Goal: Information Seeking & Learning: Learn about a topic

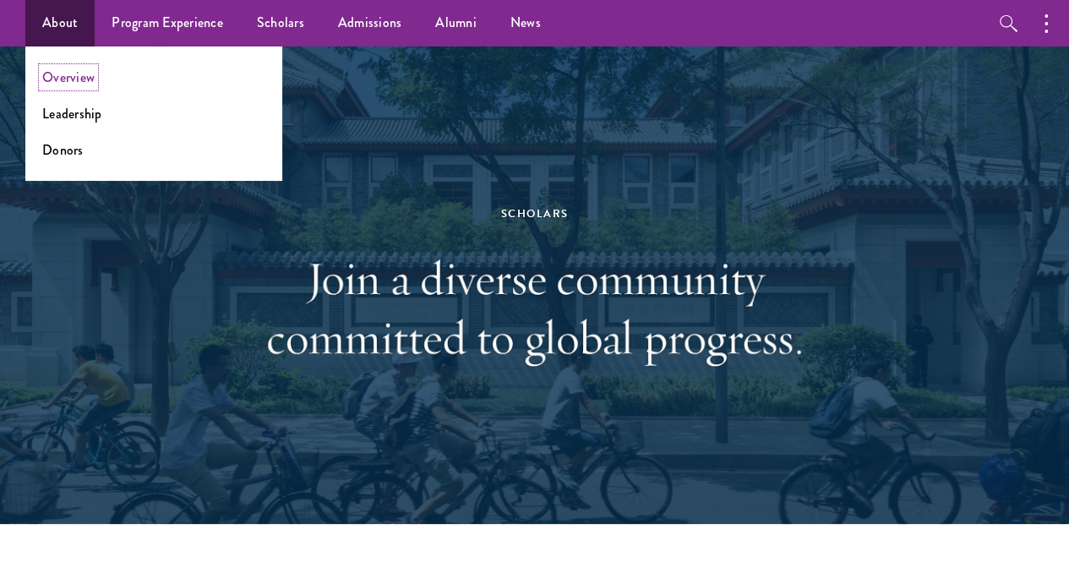
click at [59, 77] on link "Overview" at bounding box center [68, 77] width 52 height 19
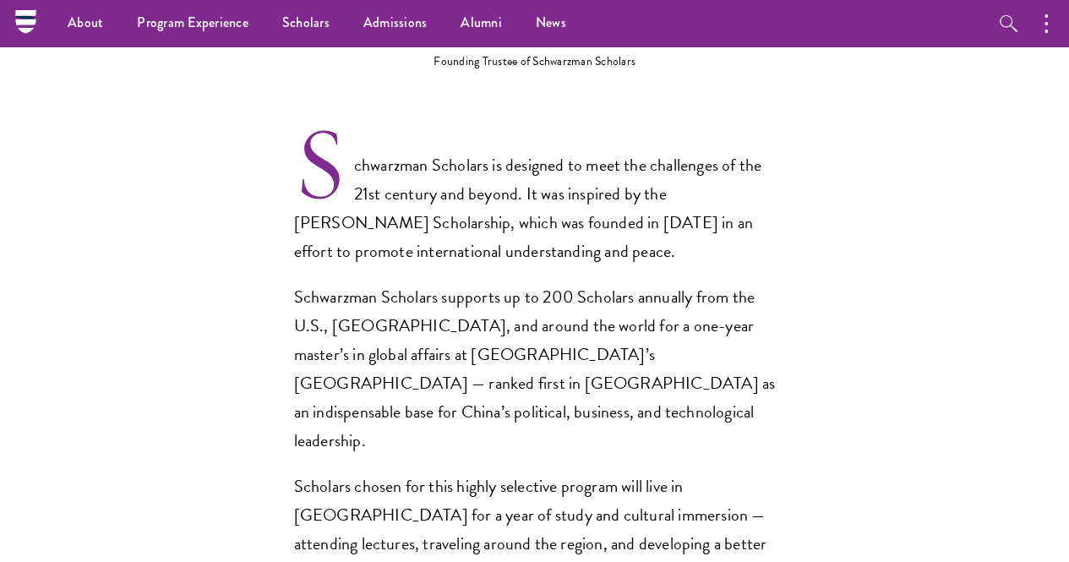
scroll to position [1013, 0]
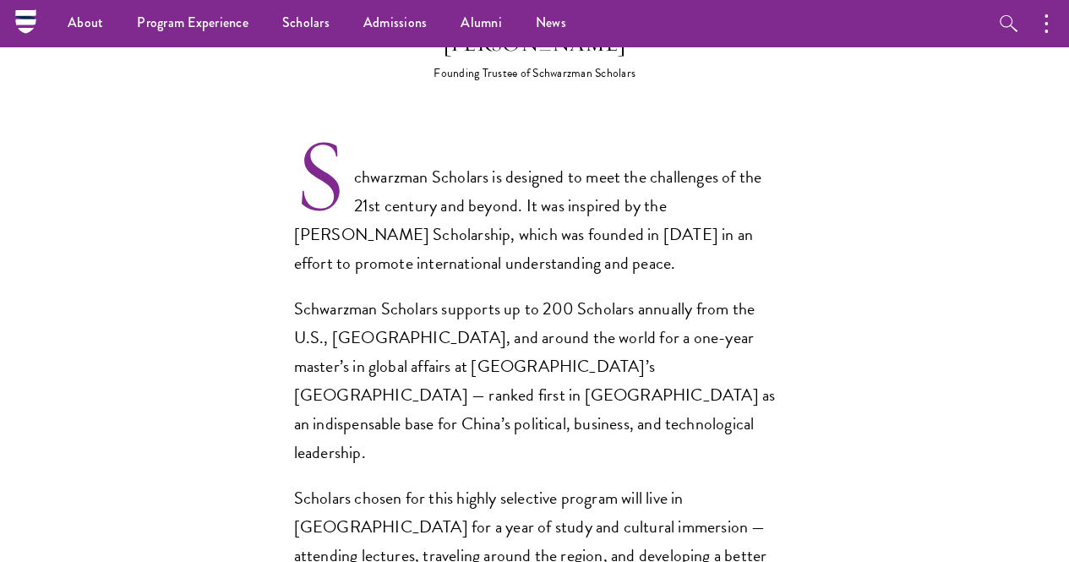
drag, startPoint x: 390, startPoint y: 131, endPoint x: 731, endPoint y: 134, distance: 341.5
copy div "[PERSON_NAME]"
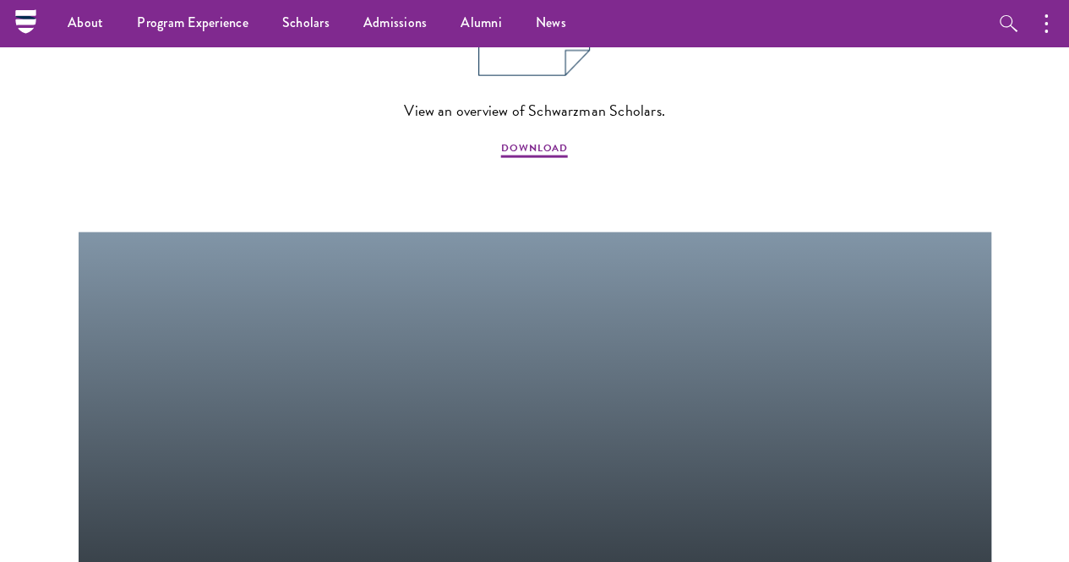
scroll to position [1845, 0]
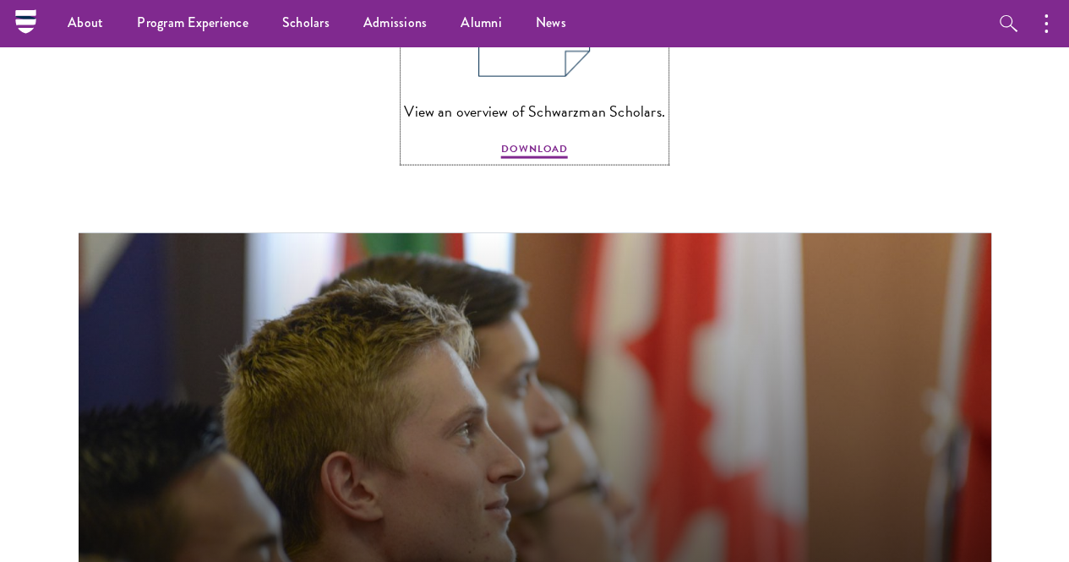
click at [527, 77] on img at bounding box center [534, 4] width 112 height 145
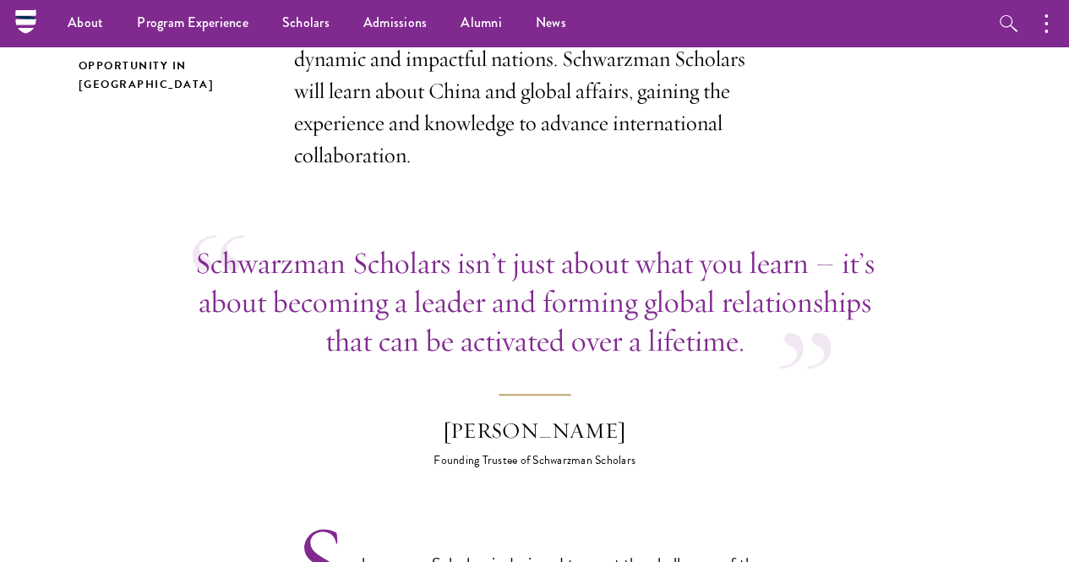
scroll to position [0, 0]
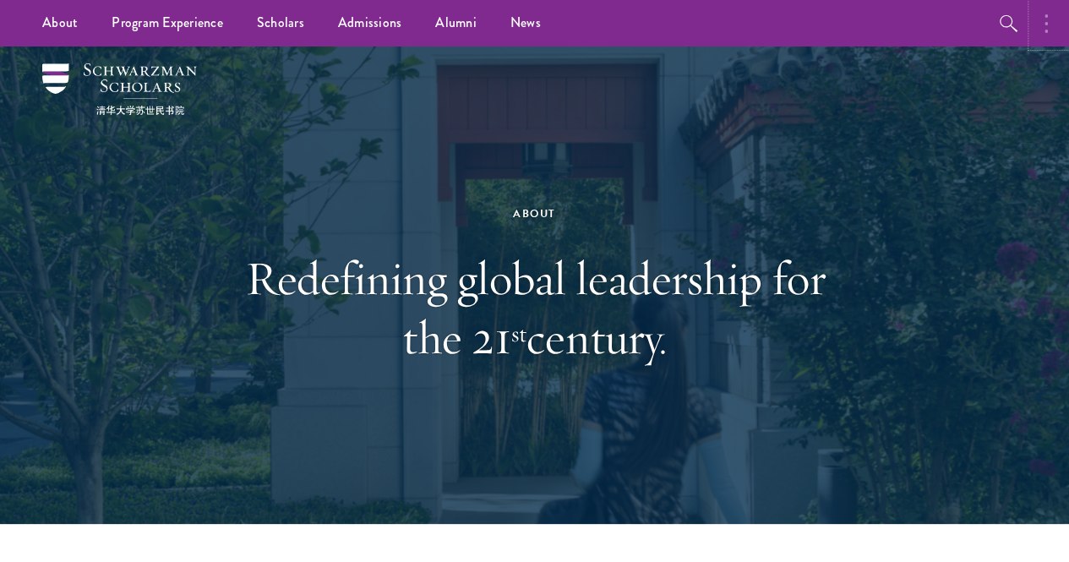
click at [1053, 27] on button "button" at bounding box center [1050, 23] width 37 height 46
click at [853, 28] on button "button" at bounding box center [868, 23] width 37 height 46
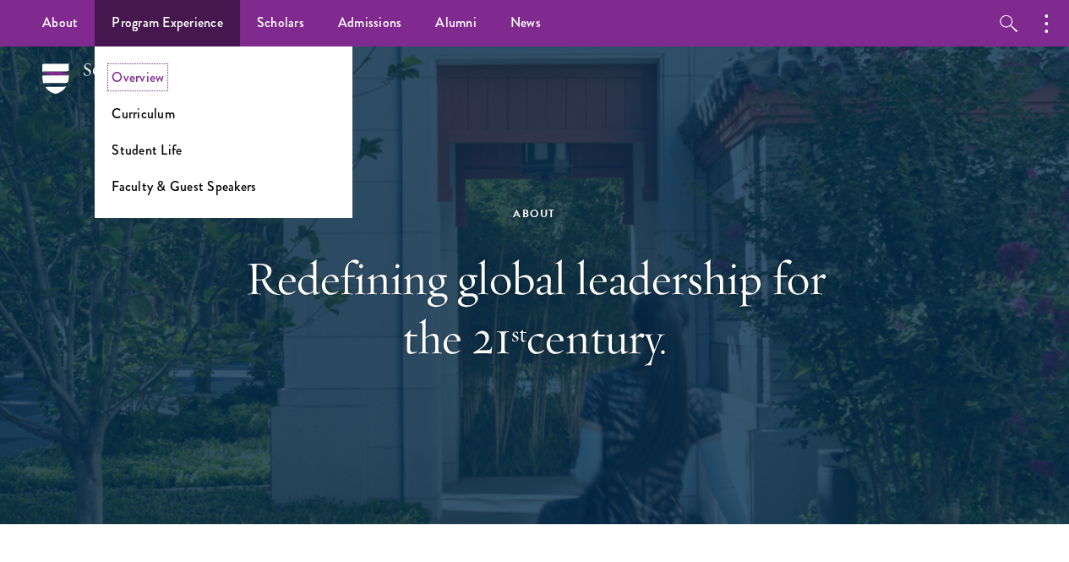
click at [148, 79] on link "Overview" at bounding box center [138, 77] width 52 height 19
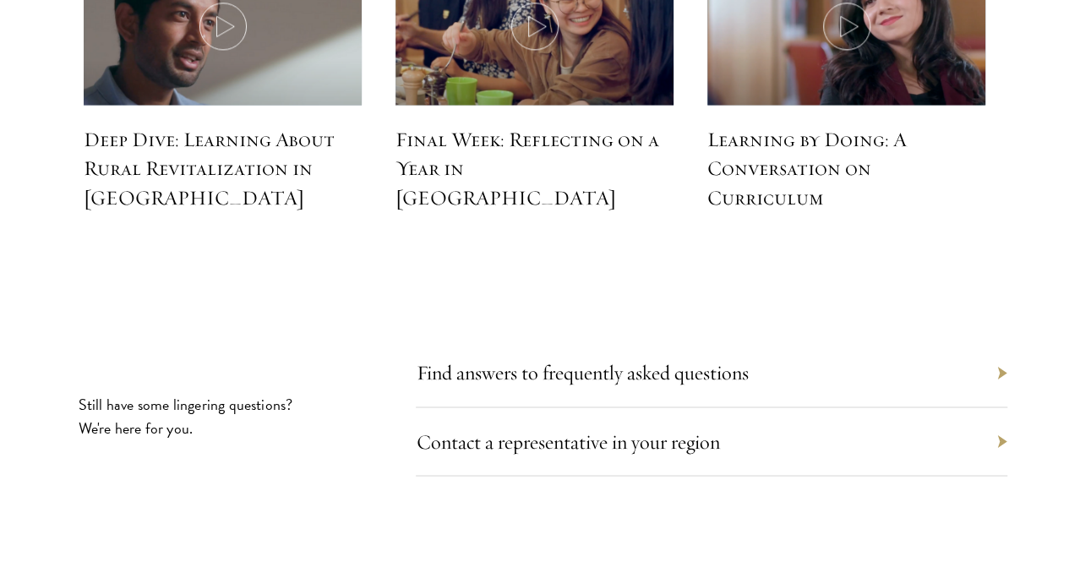
scroll to position [7614, 0]
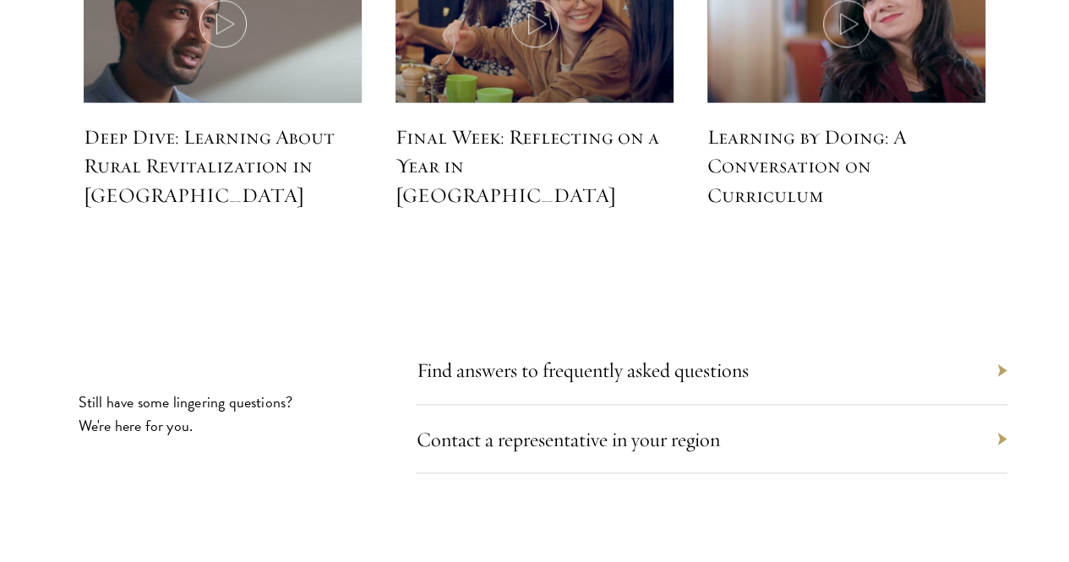
click at [933, 336] on div "Find answers to frequently asked questions" at bounding box center [712, 370] width 592 height 68
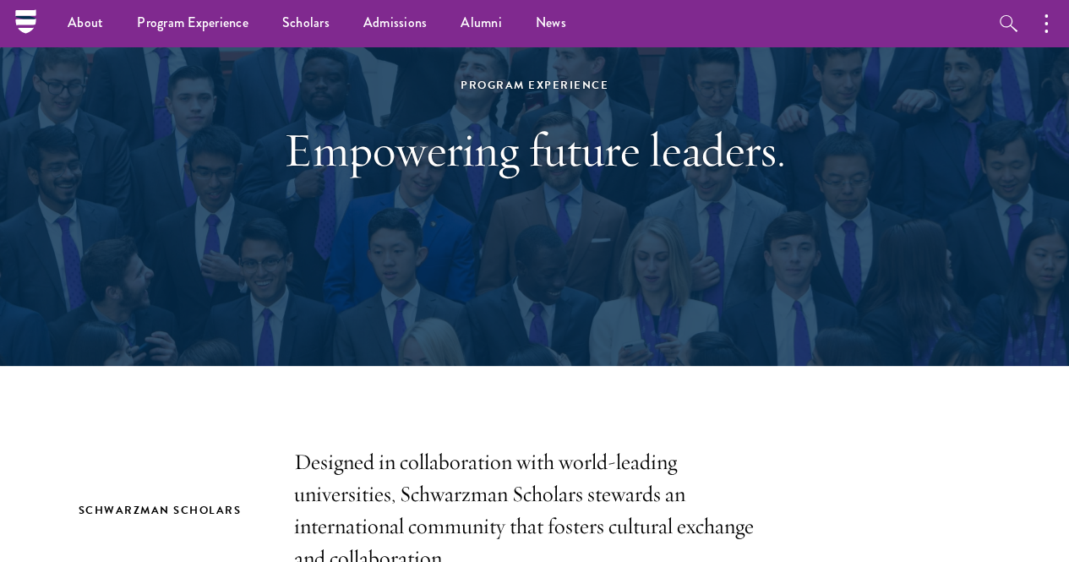
scroll to position [0, 0]
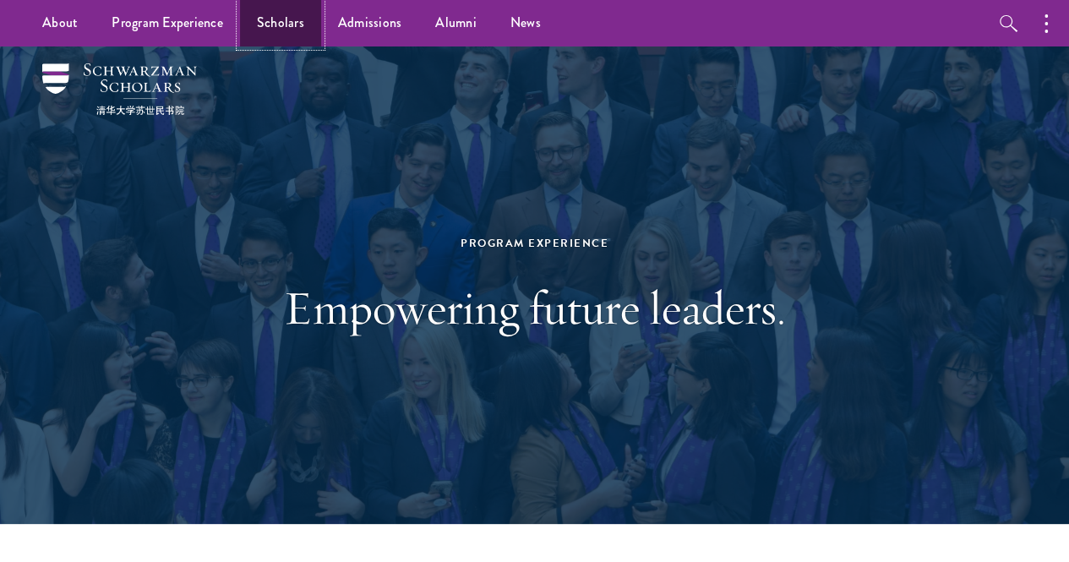
click at [267, 25] on link "Scholars" at bounding box center [280, 23] width 81 height 46
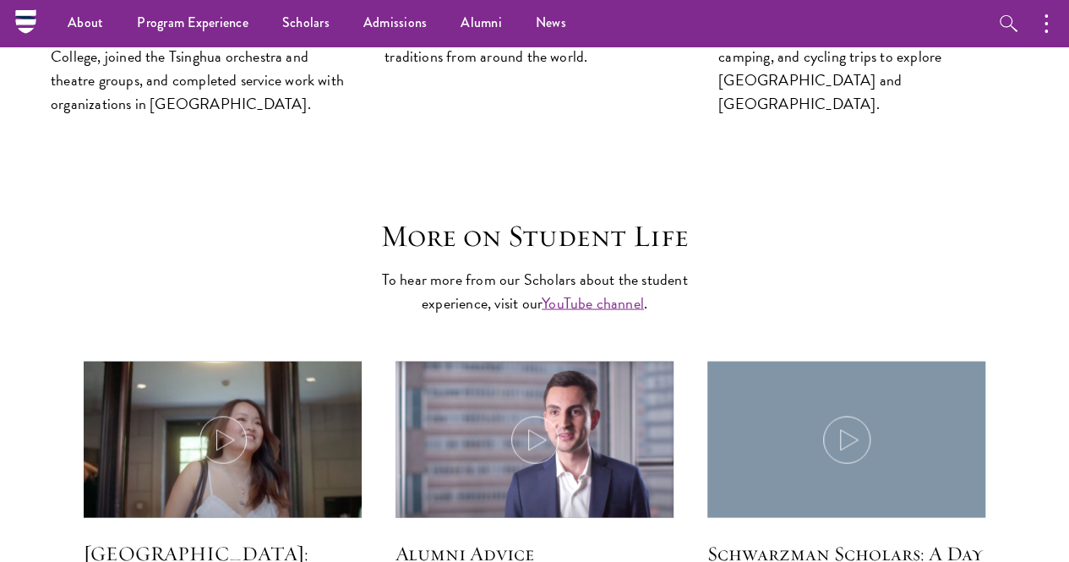
scroll to position [4609, 0]
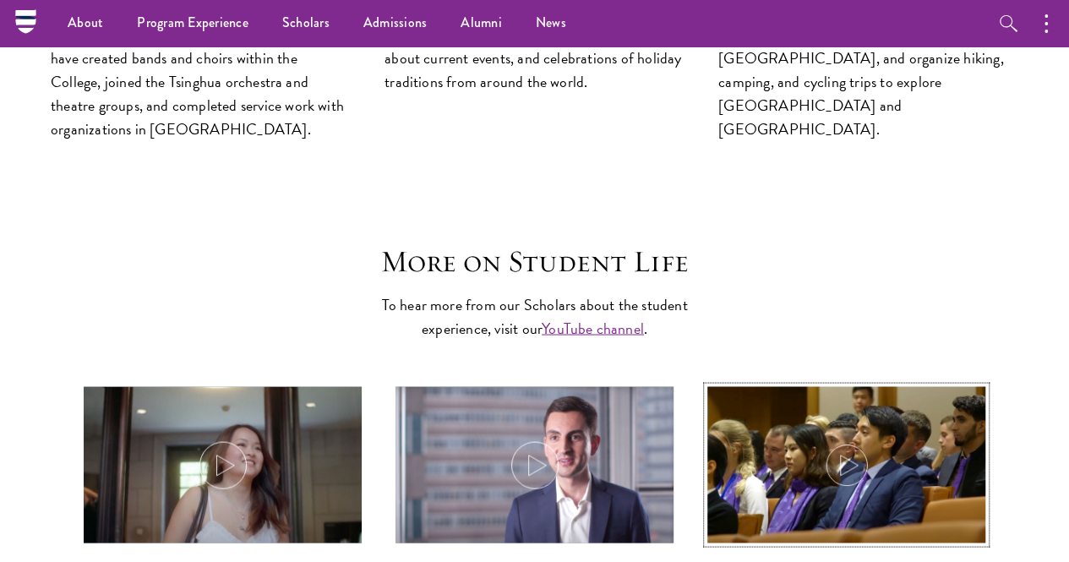
click at [862, 441] on icon at bounding box center [846, 464] width 47 height 47
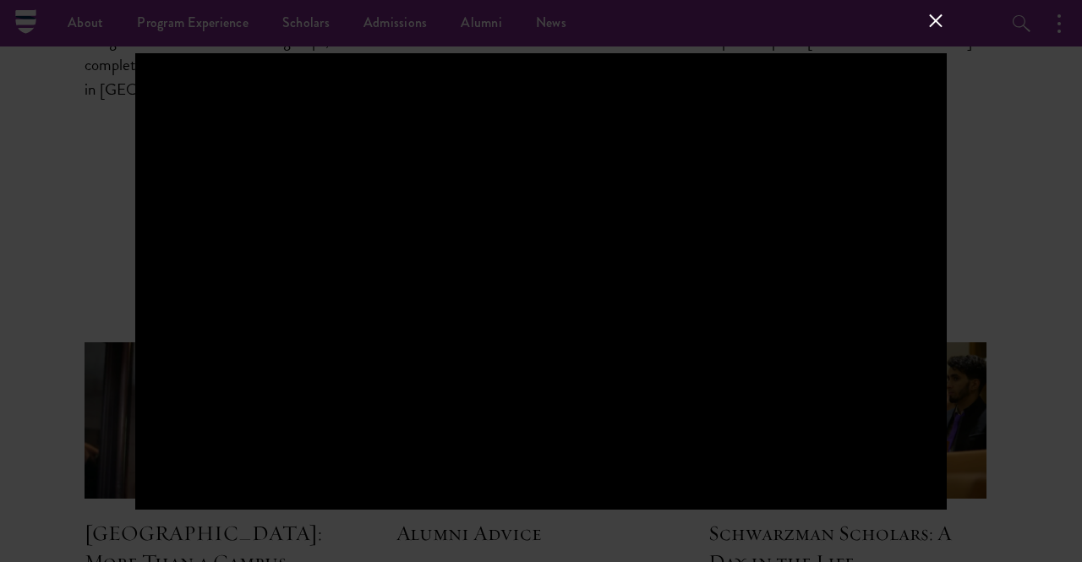
click at [940, 25] on button at bounding box center [936, 20] width 22 height 22
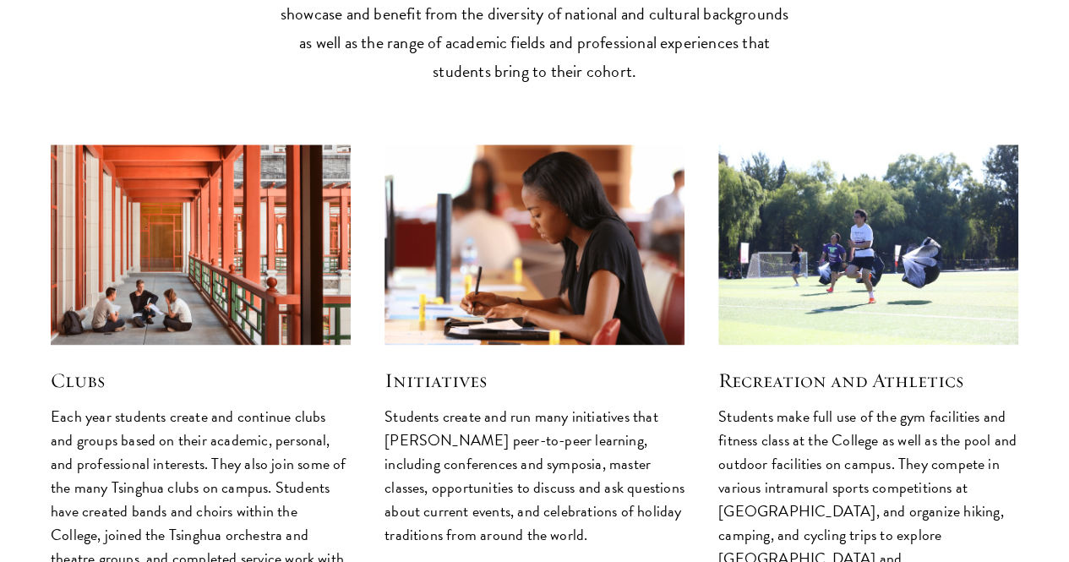
scroll to position [4157, 0]
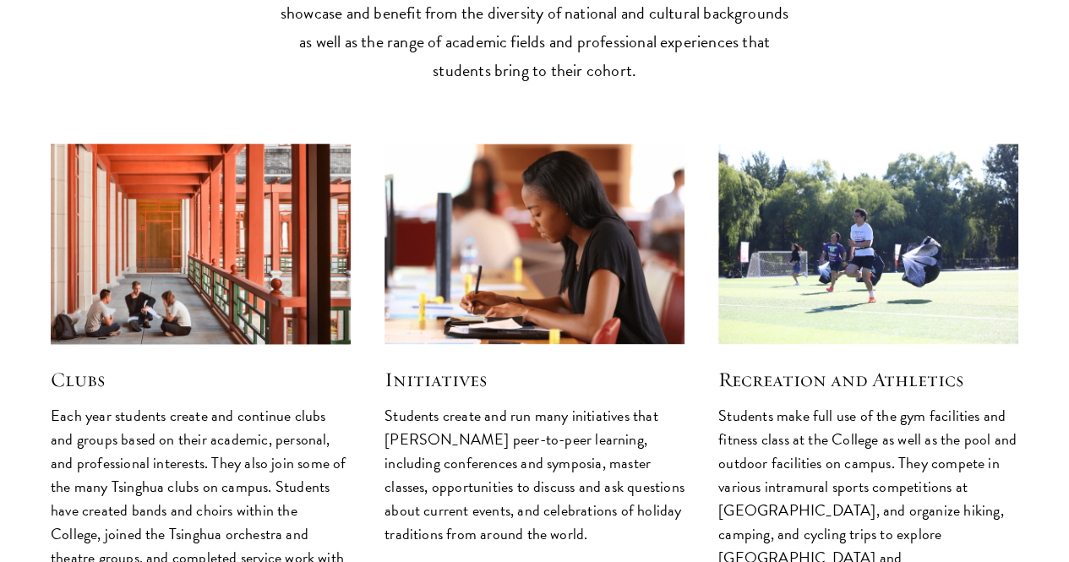
click at [228, 138] on img at bounding box center [200, 244] width 319 height 212
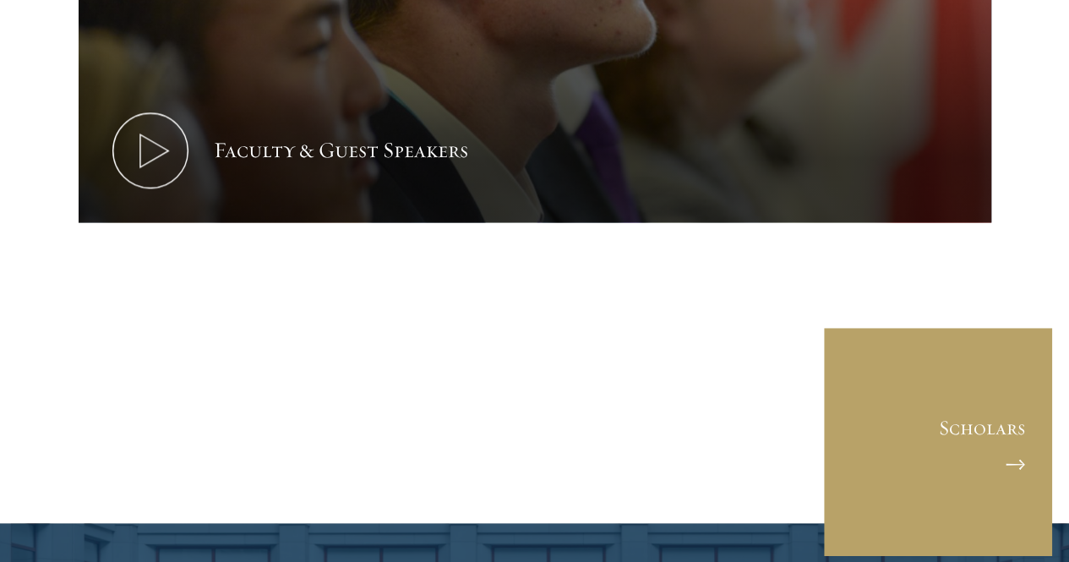
scroll to position [7505, 0]
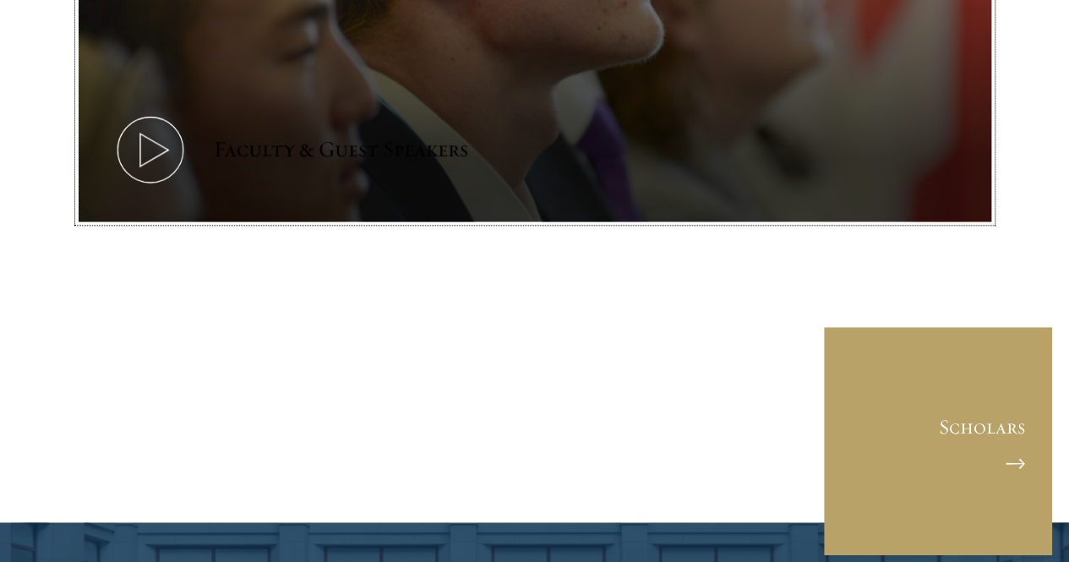
click at [188, 188] on icon at bounding box center [150, 150] width 76 height 76
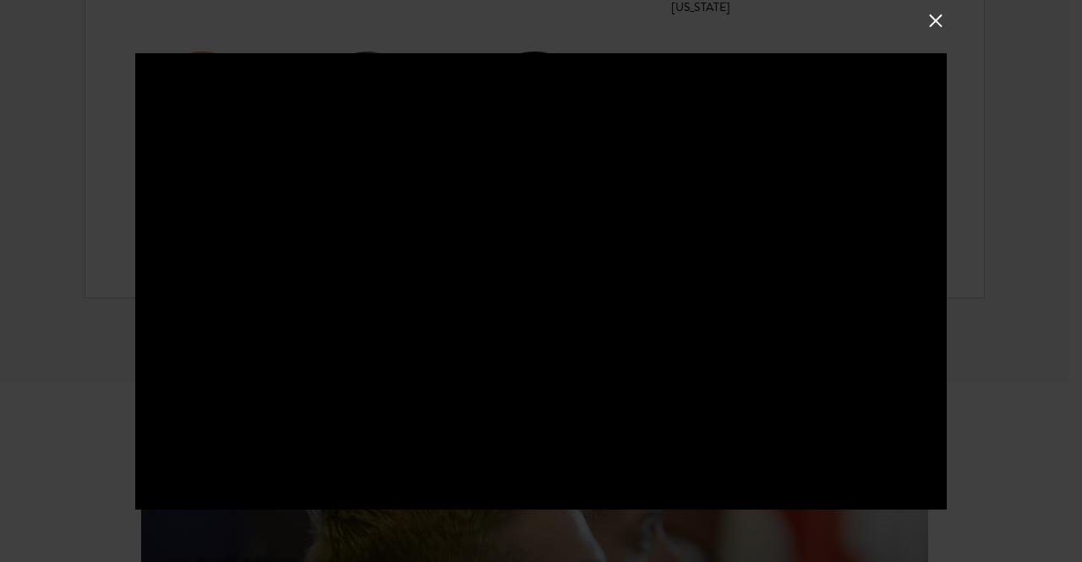
click at [926, 23] on button at bounding box center [936, 20] width 22 height 22
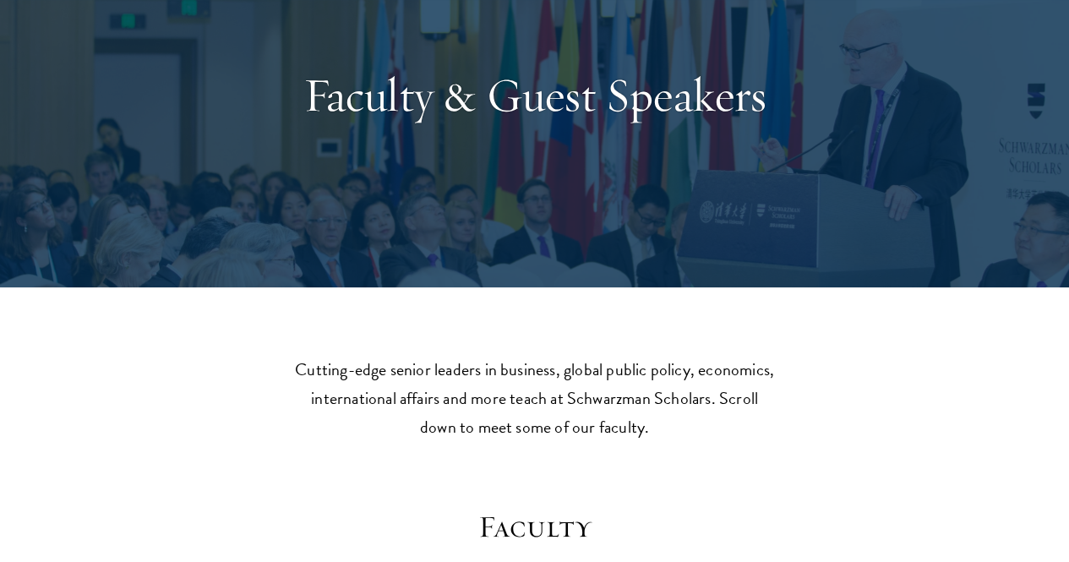
scroll to position [0, 0]
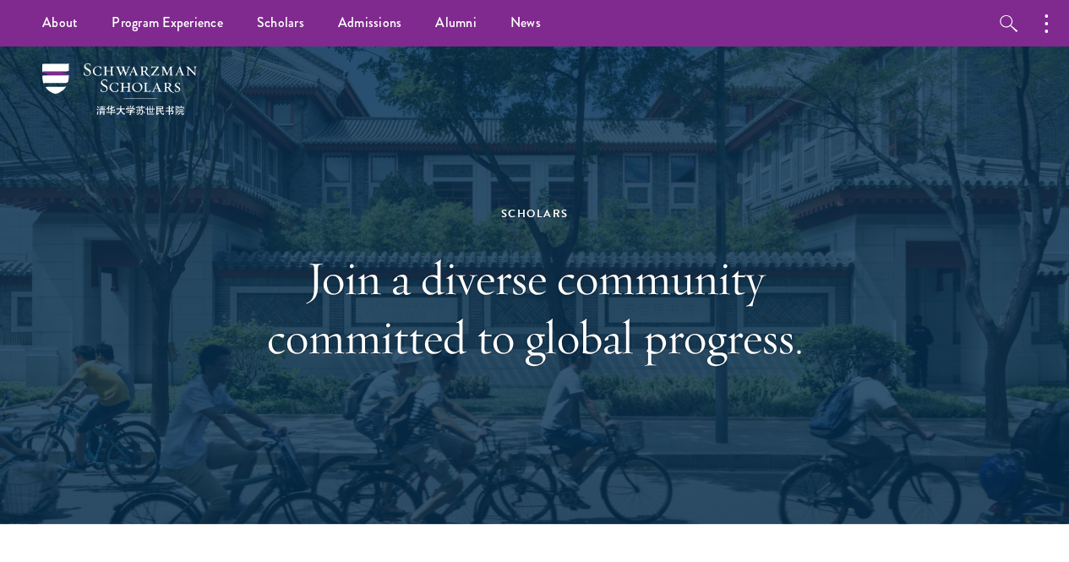
click at [716, 95] on div "Scholars Join a diverse community committed to global progress." at bounding box center [535, 285] width 968 height 478
